Goal: Task Accomplishment & Management: Manage account settings

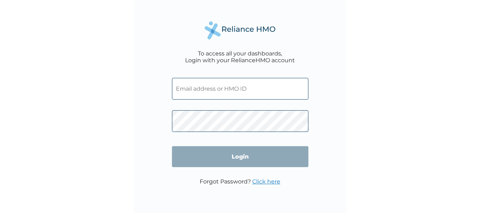
type input "ltl/10081/a"
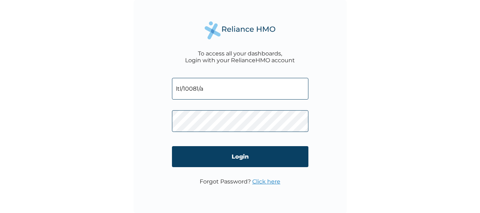
click at [247, 138] on form "ltl/10081/a Login" at bounding box center [240, 124] width 136 height 107
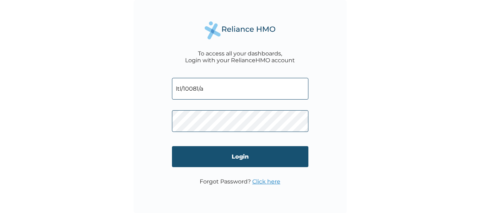
click at [252, 161] on input "Login" at bounding box center [240, 156] width 136 height 21
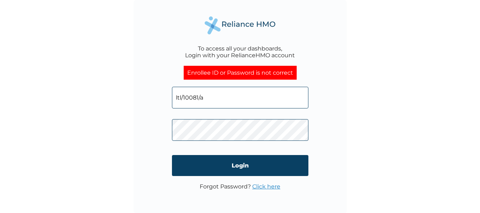
click at [268, 186] on link "Click here" at bounding box center [266, 186] width 28 height 7
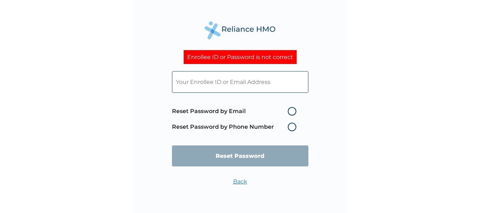
click at [291, 116] on span "Reset Password by Email Reset Password by Phone Number" at bounding box center [236, 118] width 128 height 31
click at [291, 114] on label "Reset Password by Email" at bounding box center [236, 111] width 128 height 9
click at [289, 114] on input "Reset Password by Email" at bounding box center [283, 111] width 11 height 11
radio input "true"
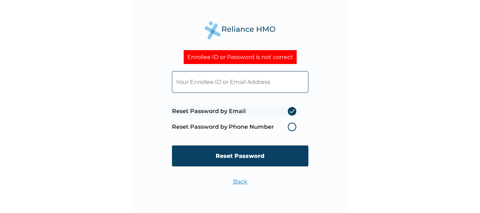
click at [271, 81] on input "text" at bounding box center [240, 82] width 136 height 22
type input "LTL/10081/A"
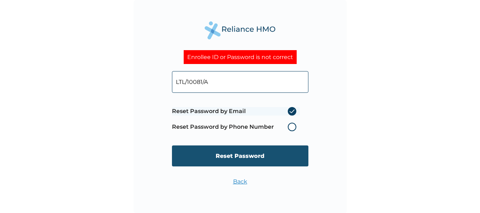
click at [266, 152] on input "Reset Password" at bounding box center [240, 155] width 136 height 21
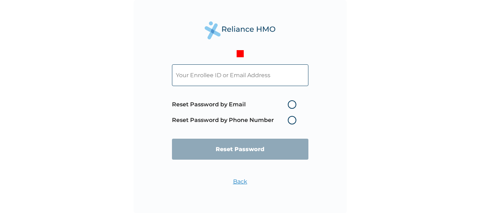
click at [258, 74] on input "text" at bounding box center [240, 75] width 136 height 22
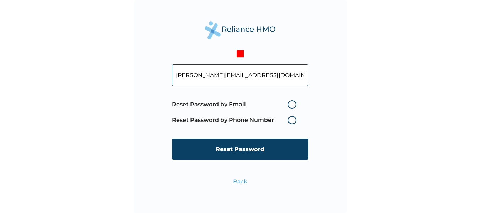
drag, startPoint x: 210, startPoint y: 56, endPoint x: 213, endPoint y: 76, distance: 19.9
click at [213, 76] on div "[PERSON_NAME][EMAIL_ADDRESS][DOMAIN_NAME] Reset Password by Email Reset Passwor…" at bounding box center [240, 106] width 213 height 213
click at [213, 76] on input "[PERSON_NAME][EMAIL_ADDRESS][DOMAIN_NAME]" at bounding box center [240, 75] width 136 height 22
type input "[PERSON_NAME][EMAIL_ADDRESS][DOMAIN_NAME]"
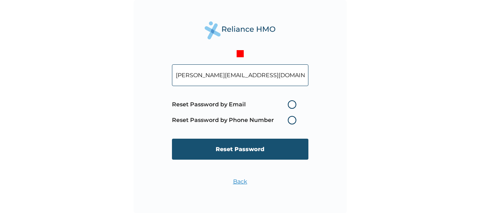
click at [260, 144] on input "Reset Password" at bounding box center [240, 149] width 136 height 21
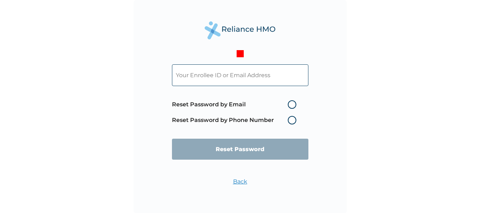
click at [241, 182] on link "Back" at bounding box center [240, 181] width 14 height 7
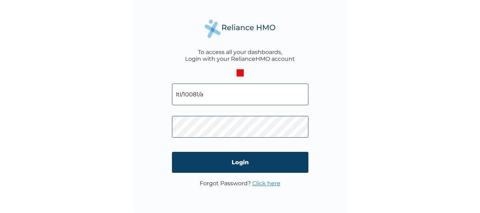
click at [261, 93] on input "ltl/10081/a" at bounding box center [240, 95] width 136 height 22
type input "LTL/10081/A"
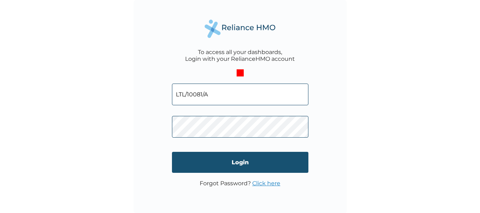
click at [254, 159] on input "Login" at bounding box center [240, 162] width 136 height 21
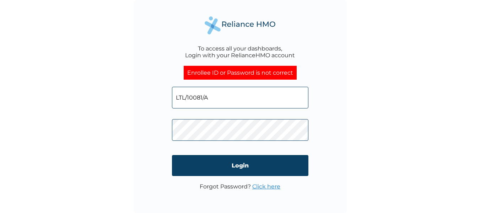
click at [276, 188] on link "Click here" at bounding box center [266, 186] width 28 height 7
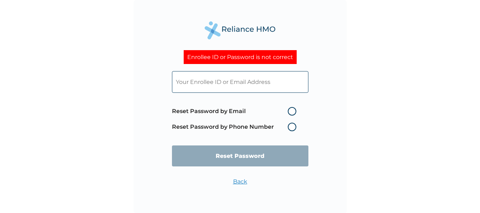
click at [260, 81] on input "text" at bounding box center [240, 82] width 136 height 22
type input "LTL/10081/A"
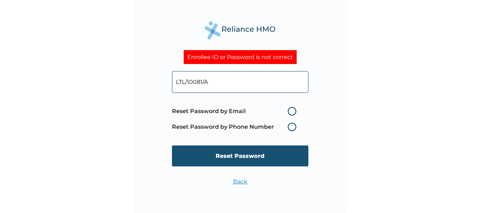
click at [245, 150] on input "Reset Password" at bounding box center [240, 155] width 136 height 21
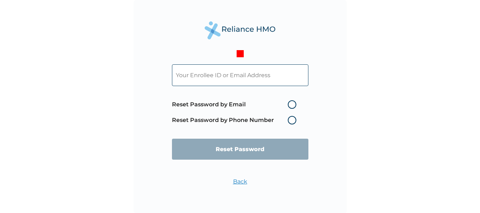
click at [291, 106] on label "Reset Password by Email" at bounding box center [236, 104] width 128 height 9
click at [289, 106] on input "Reset Password by Email" at bounding box center [283, 104] width 11 height 11
radio input "true"
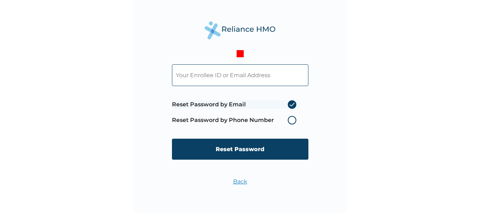
click at [266, 77] on input "text" at bounding box center [240, 75] width 136 height 22
type input "LTL/10081/A"
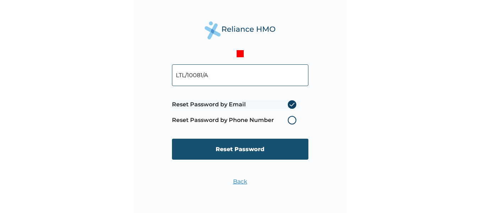
click at [253, 148] on input "Reset Password" at bounding box center [240, 149] width 136 height 21
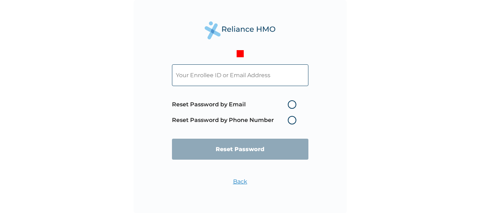
click at [290, 118] on label "Reset Password by Phone Number" at bounding box center [236, 120] width 128 height 9
click at [295, 120] on label "Reset Password by Phone Number" at bounding box center [236, 120] width 128 height 9
click at [267, 75] on input "text" at bounding box center [240, 75] width 136 height 22
click at [292, 121] on label "Reset Password by Phone Number" at bounding box center [236, 120] width 128 height 9
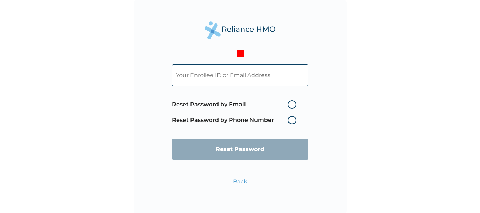
click at [290, 108] on label "Reset Password by Email" at bounding box center [236, 104] width 128 height 9
click at [289, 108] on input "Reset Password by Email" at bounding box center [283, 104] width 11 height 11
radio input "true"
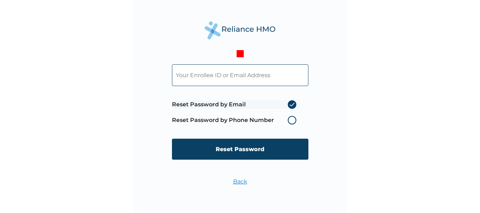
click at [292, 118] on label "Reset Password by Phone Number" at bounding box center [236, 120] width 128 height 9
click at [247, 70] on input "text" at bounding box center [240, 75] width 136 height 22
type input "LTL/10081/A"
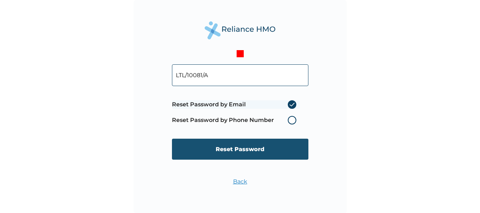
click at [260, 145] on input "Reset Password" at bounding box center [240, 149] width 136 height 21
